Goal: Information Seeking & Learning: Learn about a topic

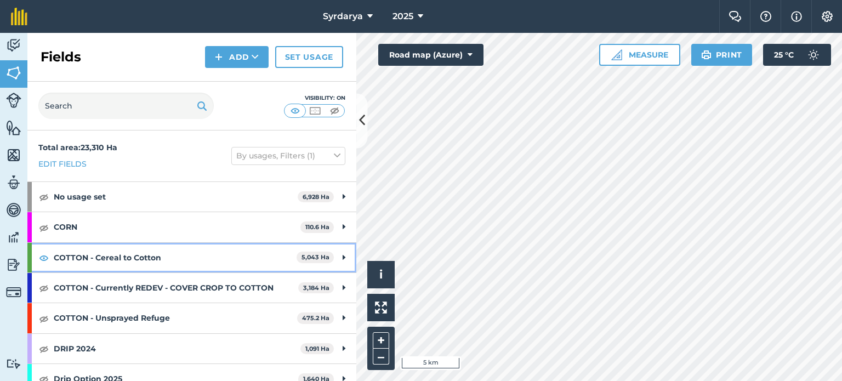
click at [112, 260] on strong "COTTON - Cereal to Cotton" at bounding box center [175, 258] width 243 height 30
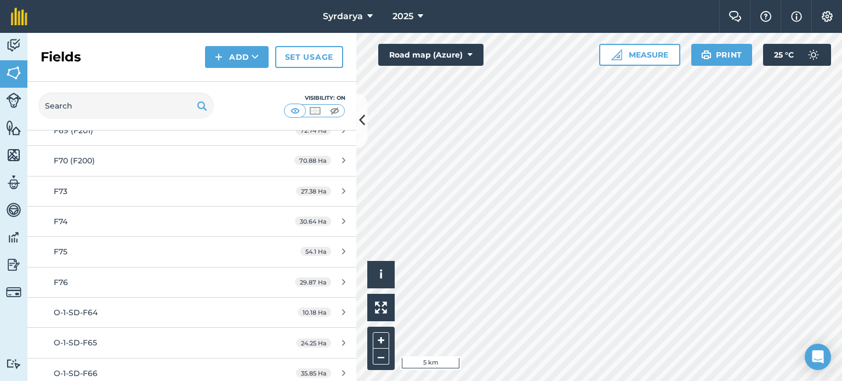
scroll to position [219, 0]
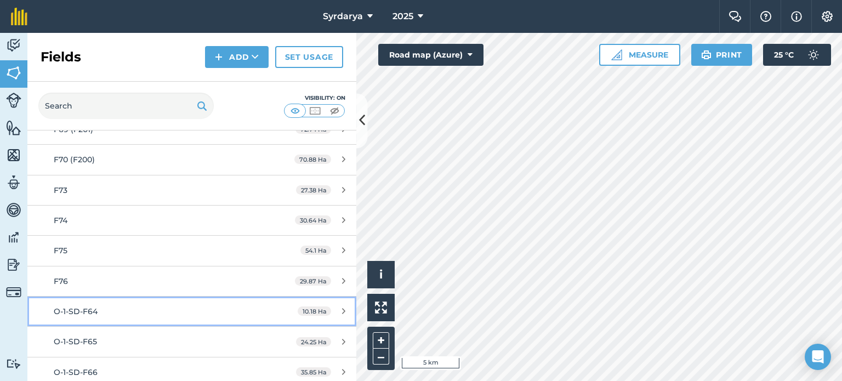
click at [125, 308] on div "O-1-SD-F64" at bounding box center [157, 311] width 206 height 12
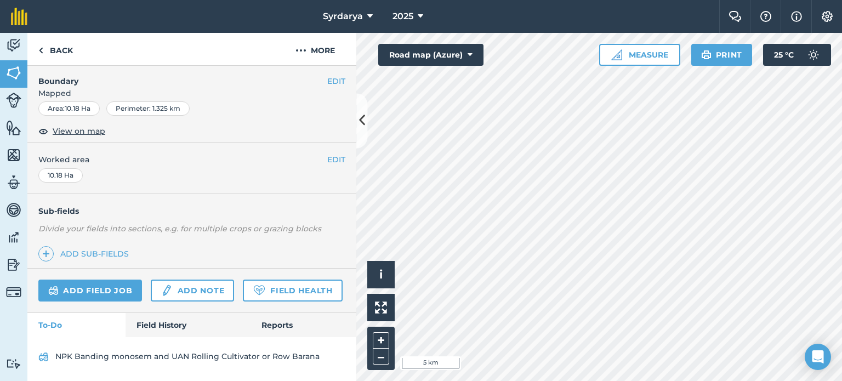
scroll to position [164, 0]
click at [243, 299] on link "Field Health" at bounding box center [292, 290] width 99 height 22
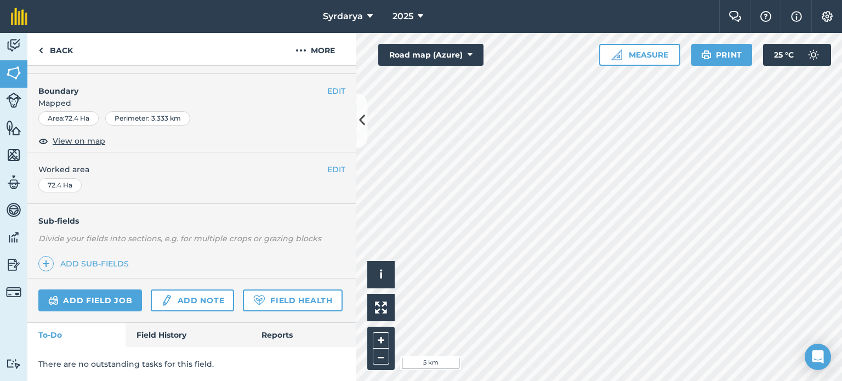
scroll to position [164, 0]
click at [243, 299] on link "Field Health" at bounding box center [292, 300] width 99 height 22
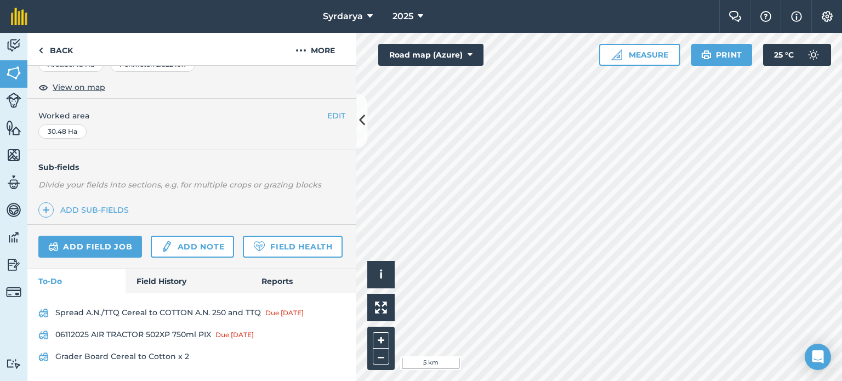
scroll to position [217, 0]
click at [243, 247] on link "Field Health" at bounding box center [292, 247] width 99 height 22
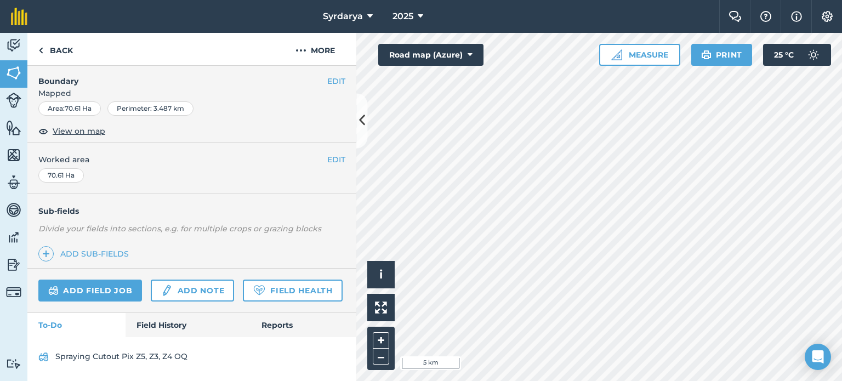
scroll to position [168, 0]
click at [243, 294] on link "Field Health" at bounding box center [292, 290] width 99 height 22
click at [243, 301] on link "Field Health" at bounding box center [292, 290] width 99 height 22
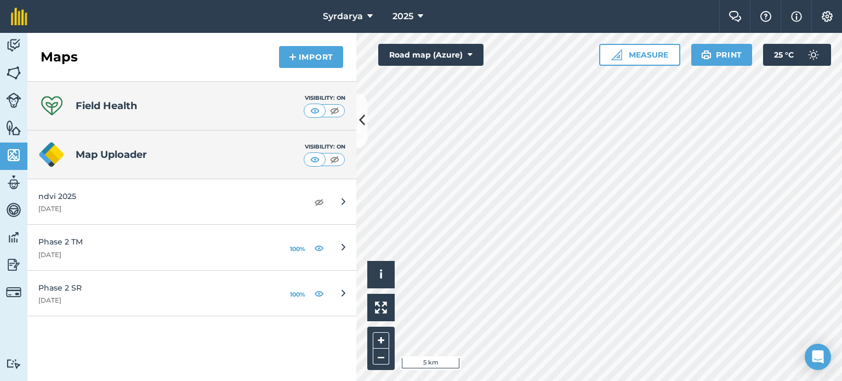
click at [54, 104] on icon at bounding box center [51, 106] width 26 height 26
click at [134, 110] on h4 "Field Health" at bounding box center [106, 105] width 61 height 15
click at [339, 110] on img at bounding box center [335, 110] width 14 height 11
click at [320, 108] on img at bounding box center [315, 110] width 14 height 11
click at [108, 110] on h4 "Field Health" at bounding box center [106, 105] width 61 height 15
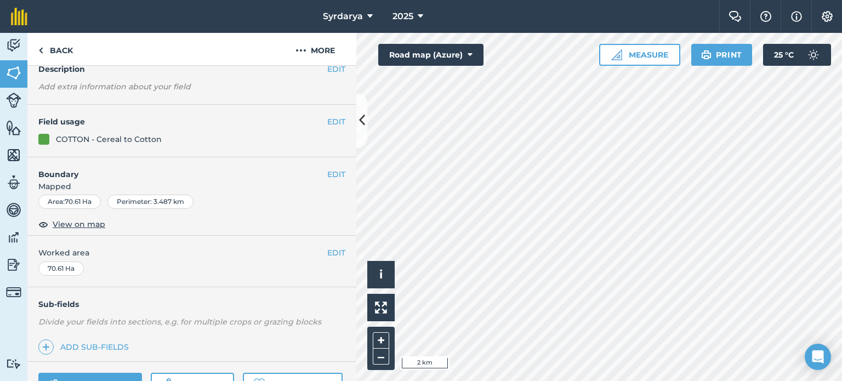
scroll to position [110, 0]
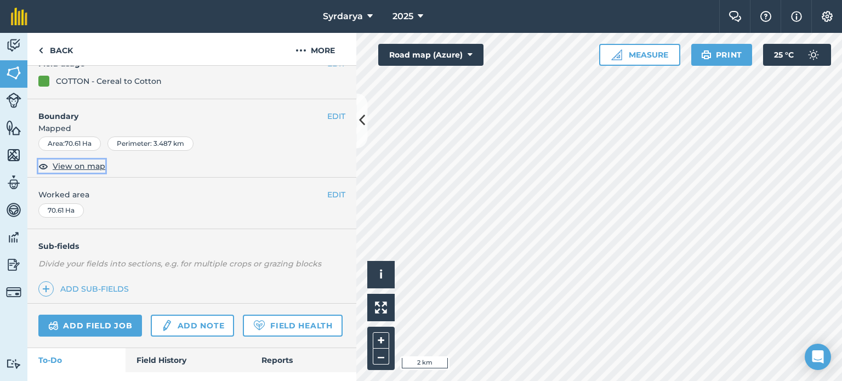
click at [82, 167] on span "View on map" at bounding box center [79, 166] width 53 height 12
click at [243, 336] on link "Field Health" at bounding box center [292, 325] width 99 height 22
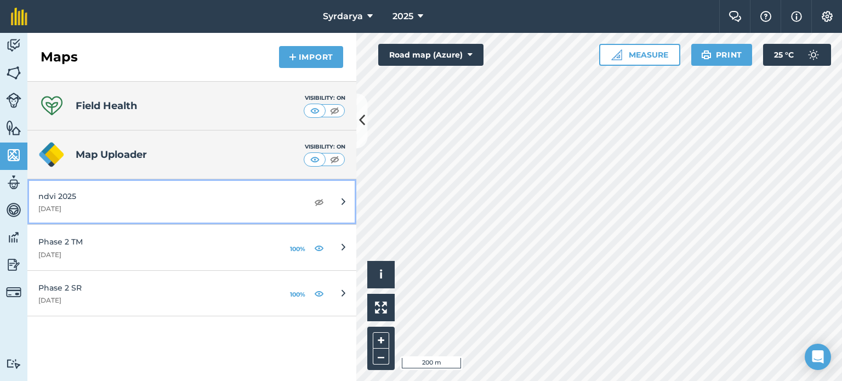
click at [94, 208] on div "[DATE]" at bounding box center [167, 208] width 258 height 9
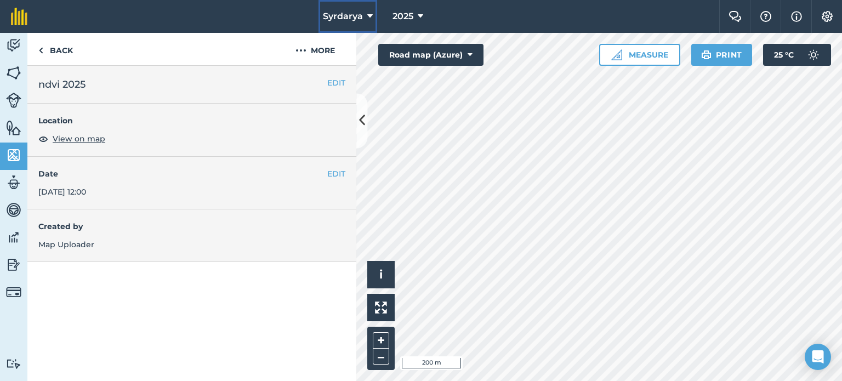
click at [361, 19] on span "Syrdarya" at bounding box center [343, 16] width 40 height 13
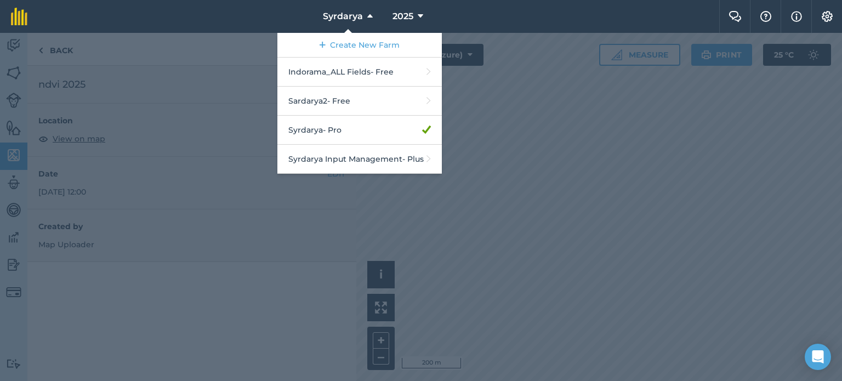
click at [574, 219] on div at bounding box center [421, 207] width 842 height 348
